Goal: Find contact information: Find contact information

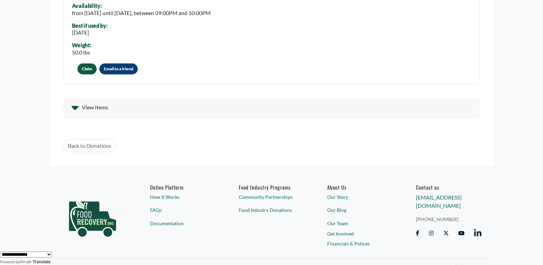
scroll to position [255, 0]
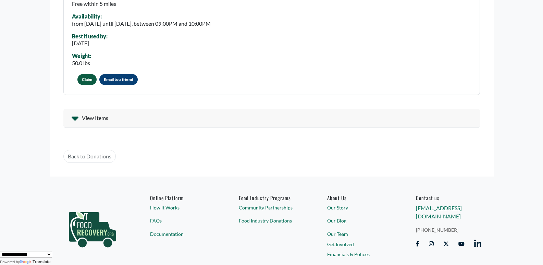
click at [89, 78] on button "Claim" at bounding box center [86, 79] width 19 height 11
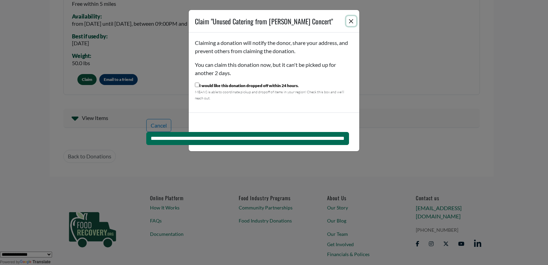
click at [352, 23] on button "Close" at bounding box center [351, 21] width 10 height 10
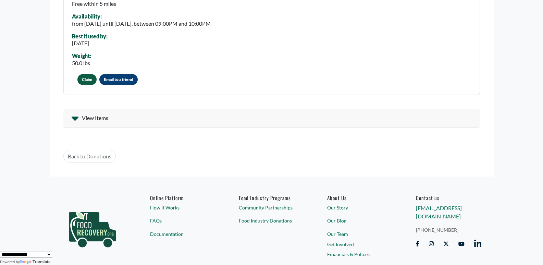
click at [86, 120] on span "View Items" at bounding box center [95, 118] width 26 height 8
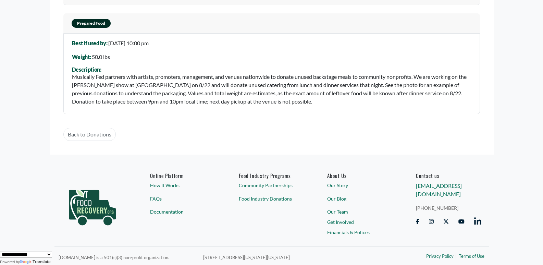
scroll to position [379, 0]
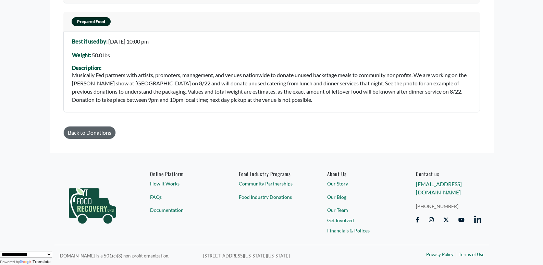
click at [88, 132] on link "Back to Donations" at bounding box center [89, 132] width 52 height 13
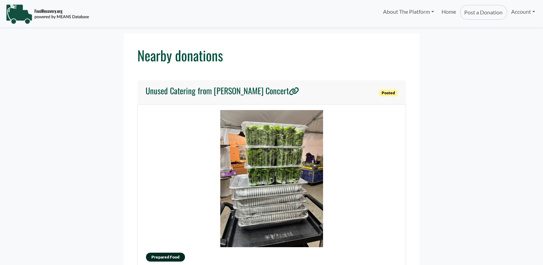
select select "Language Translate Widget"
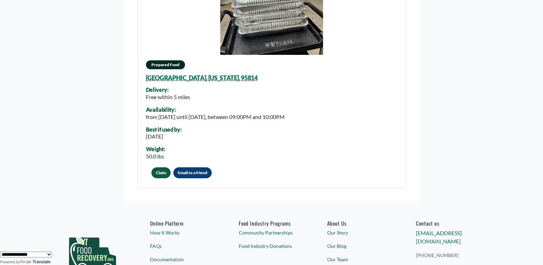
scroll to position [202, 0]
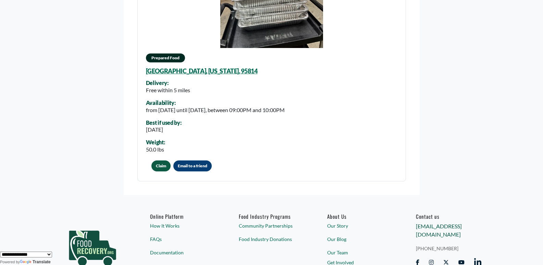
click at [439, 225] on link "[EMAIL_ADDRESS][DOMAIN_NAME]" at bounding box center [439, 230] width 46 height 15
click at [439, 226] on link "[EMAIL_ADDRESS][DOMAIN_NAME]" at bounding box center [439, 230] width 46 height 15
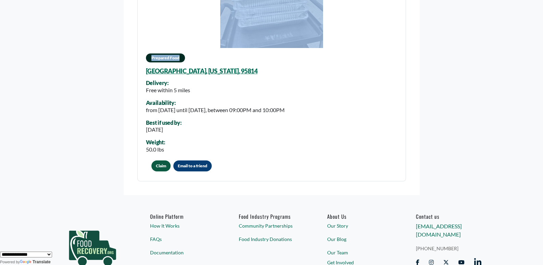
drag, startPoint x: 212, startPoint y: 72, endPoint x: 376, endPoint y: 86, distance: 164.6
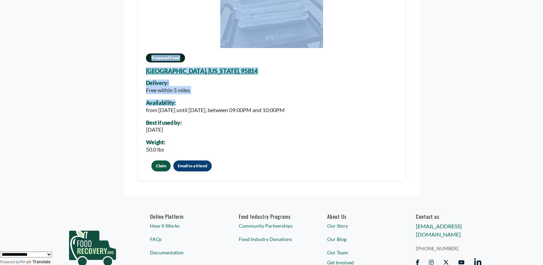
click at [479, 53] on div "Nearby donations Unused Catering from Lainey Wilson Concert Posted Prepared Foo…" at bounding box center [272, 14] width 444 height 361
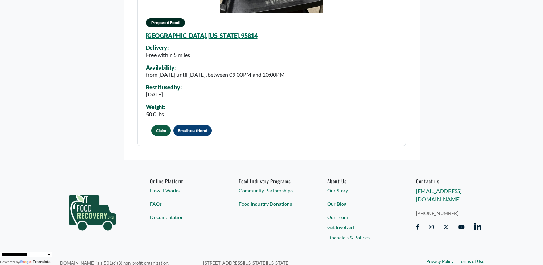
scroll to position [244, 0]
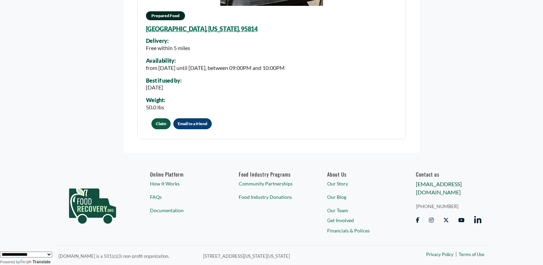
click at [432, 185] on link "[EMAIL_ADDRESS][DOMAIN_NAME]" at bounding box center [439, 187] width 46 height 15
